Goal: Information Seeking & Learning: Check status

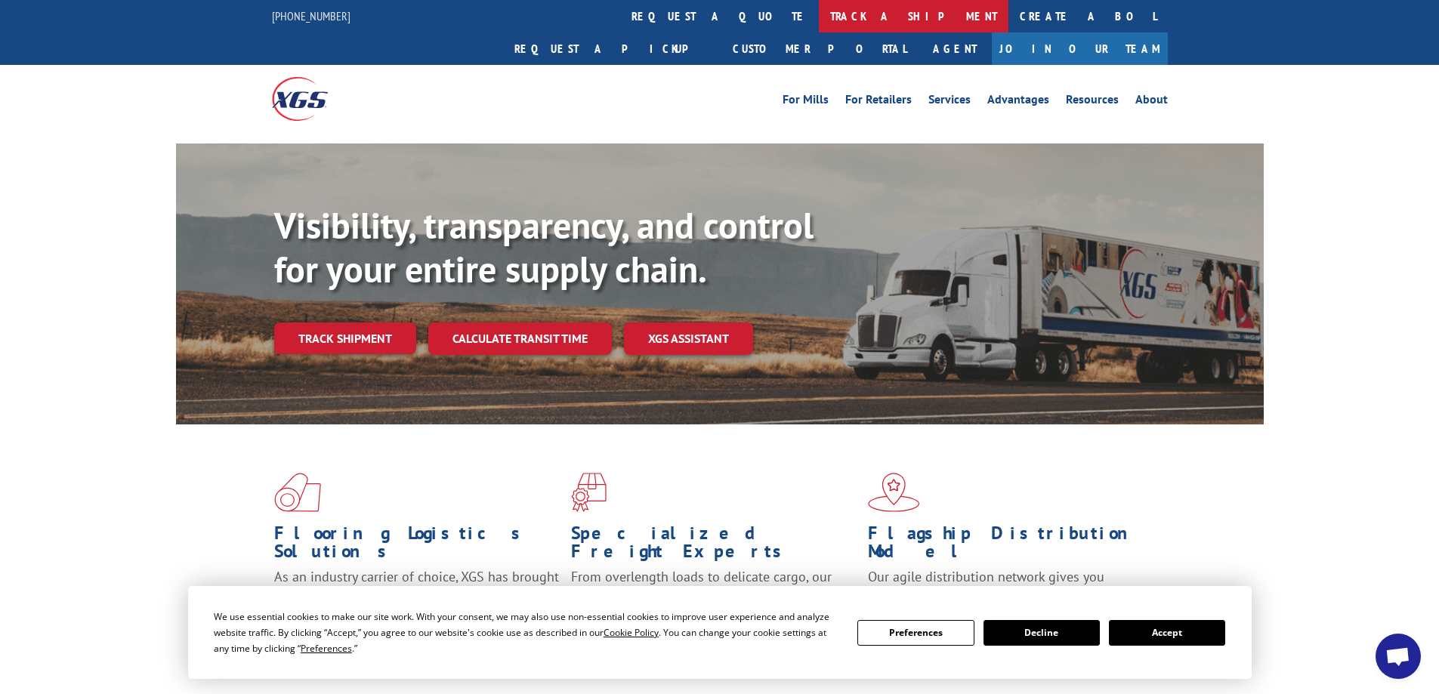
click at [819, 13] on link "track a shipment" at bounding box center [914, 16] width 190 height 32
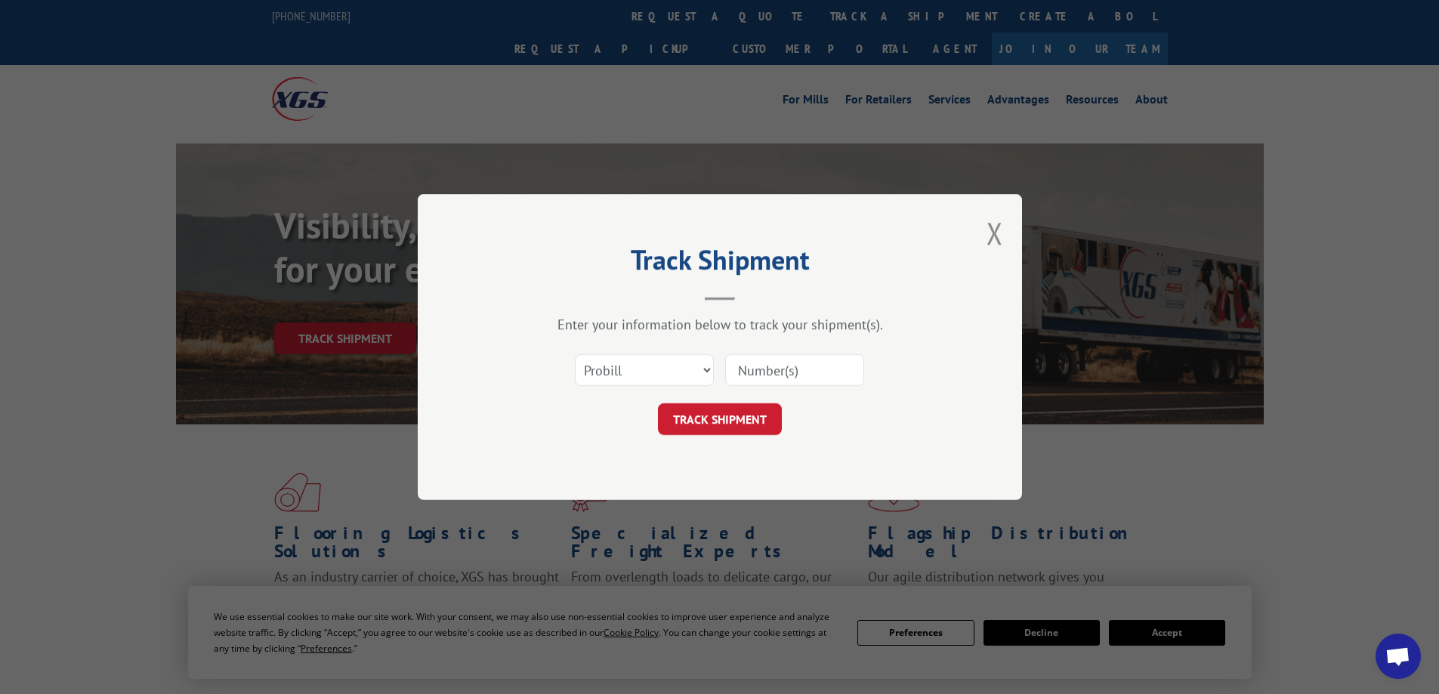
click at [746, 376] on input at bounding box center [794, 370] width 139 height 32
click at [744, 372] on input at bounding box center [794, 370] width 139 height 32
type input "17523578"
click at [730, 412] on button "TRACK SHIPMENT" at bounding box center [720, 419] width 124 height 32
click at [730, 412] on div "Track Shipment Enter your information below to track your shipment(s). Select c…" at bounding box center [720, 347] width 604 height 306
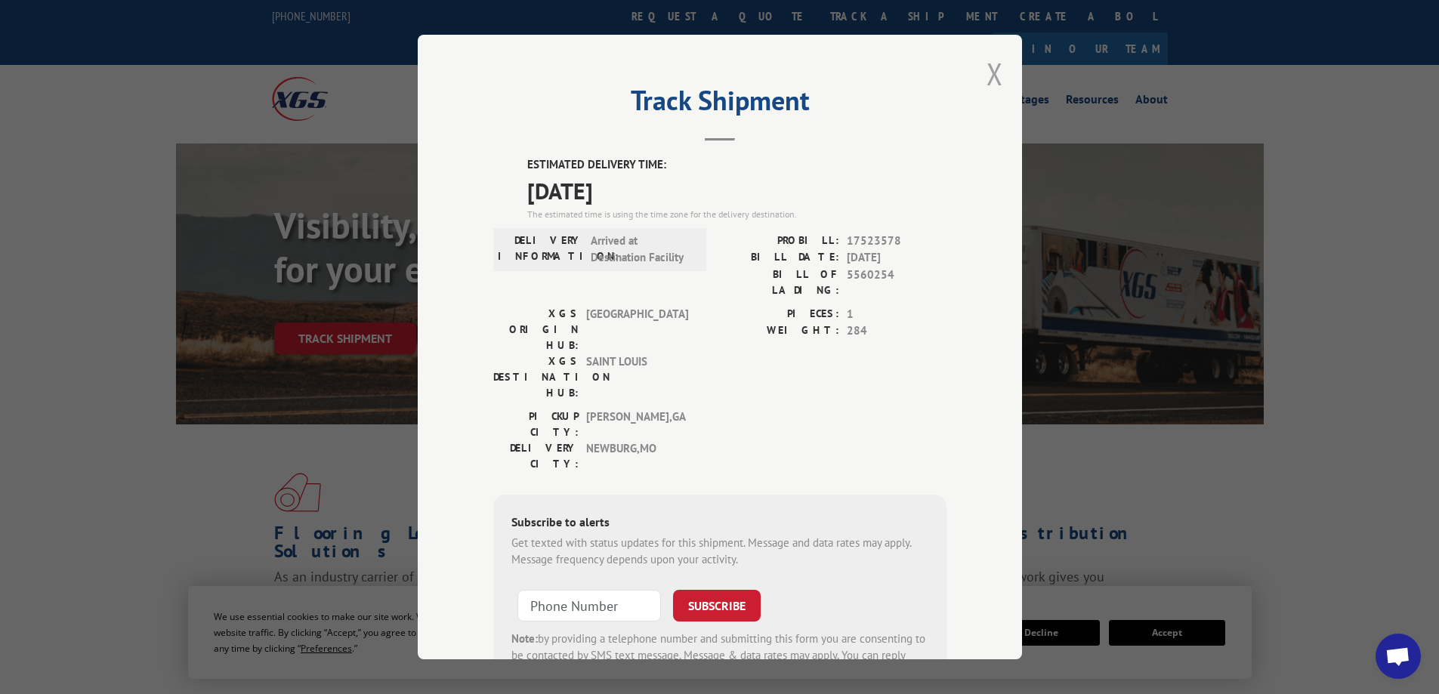
click at [986, 75] on button "Close modal" at bounding box center [994, 74] width 17 height 40
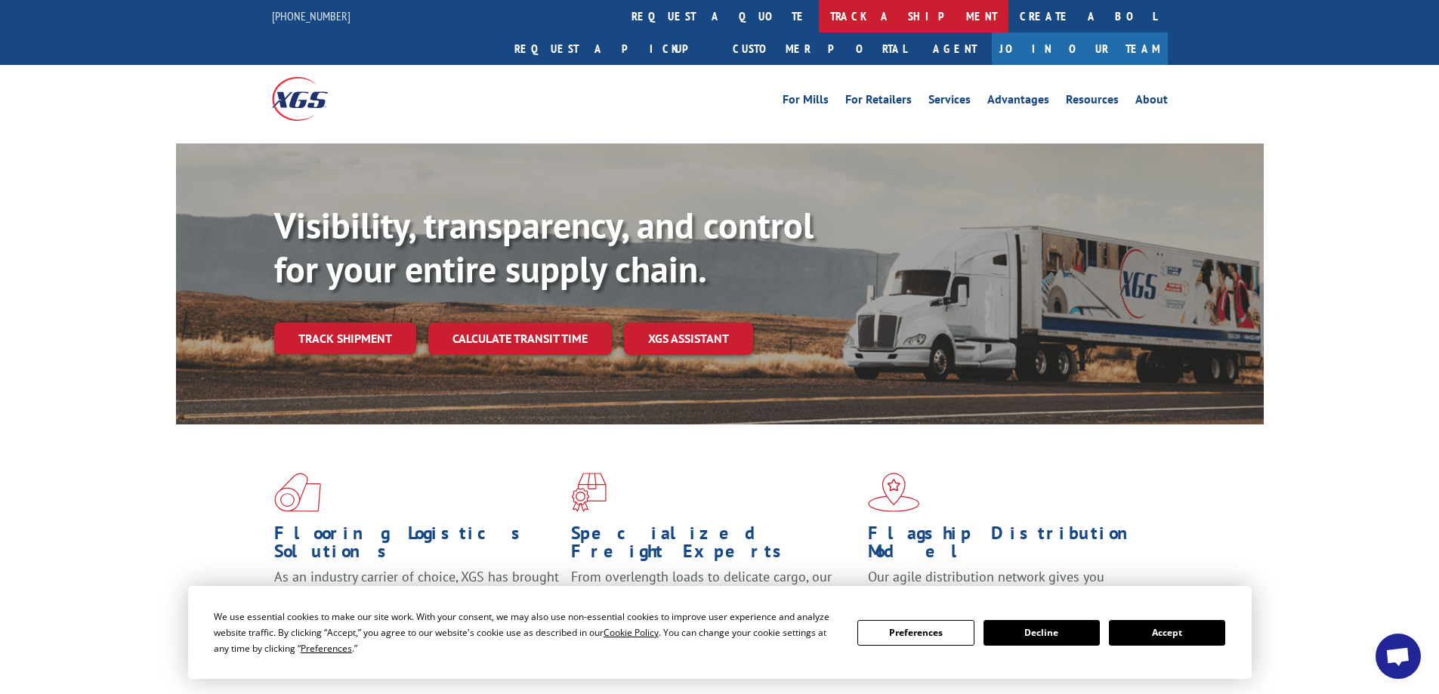
click at [819, 19] on link "track a shipment" at bounding box center [914, 16] width 190 height 32
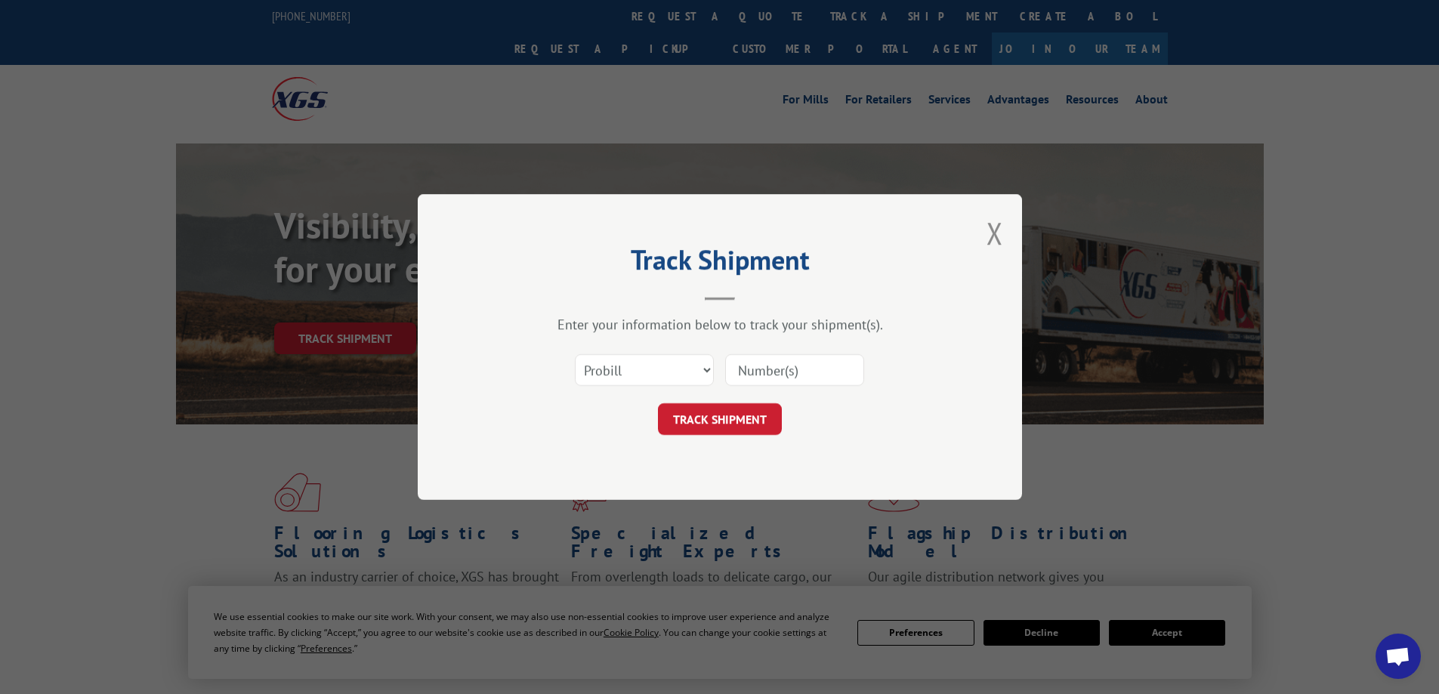
click at [745, 371] on input at bounding box center [794, 370] width 139 height 32
type input "16331802"
click at [722, 415] on button "TRACK SHIPMENT" at bounding box center [720, 419] width 124 height 32
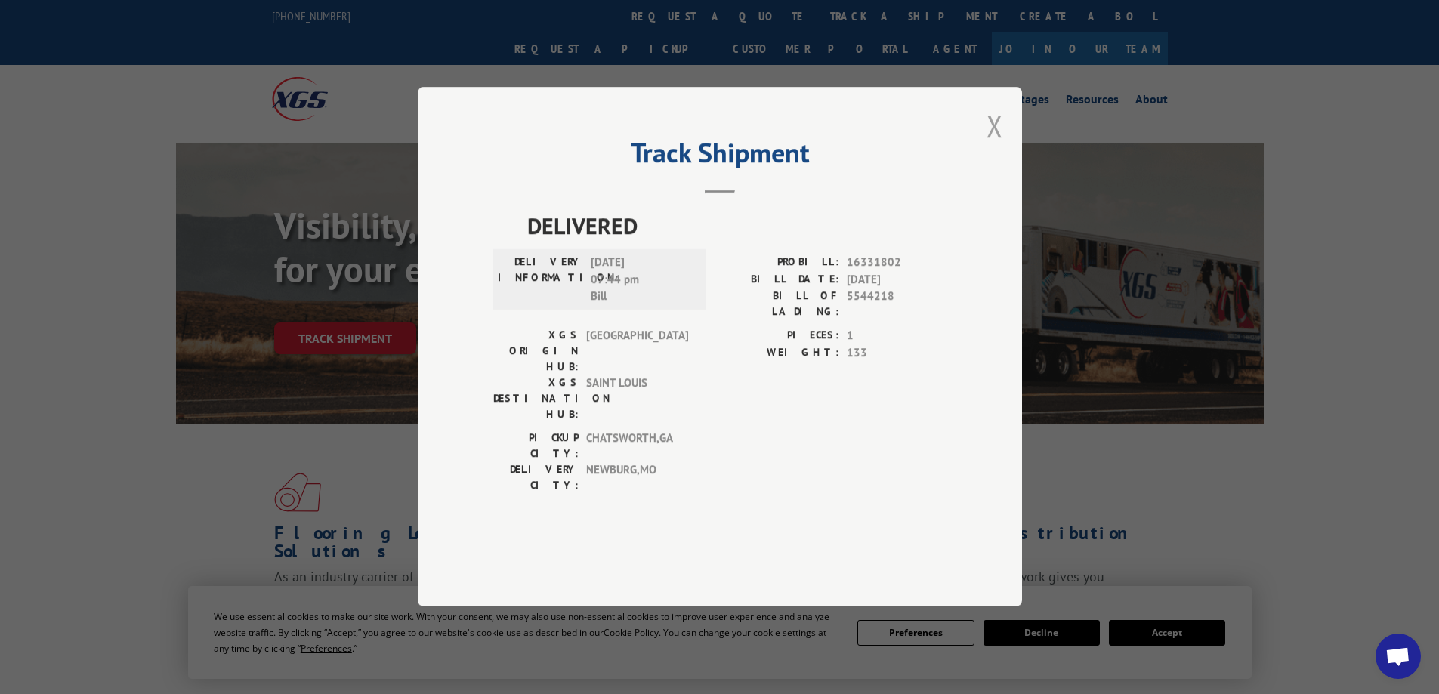
click at [1001, 146] on button "Close modal" at bounding box center [994, 126] width 17 height 40
